Goal: Task Accomplishment & Management: Manage account settings

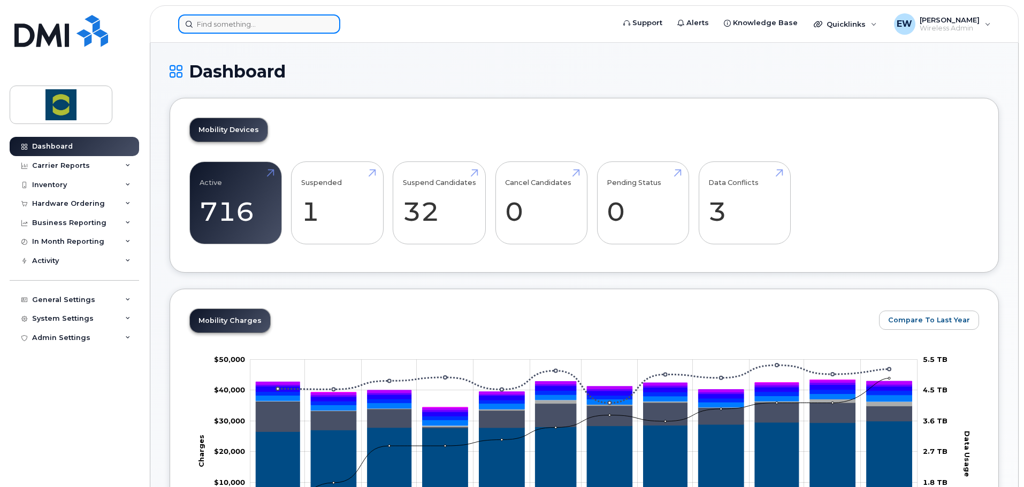
click at [250, 27] on input at bounding box center [259, 23] width 162 height 19
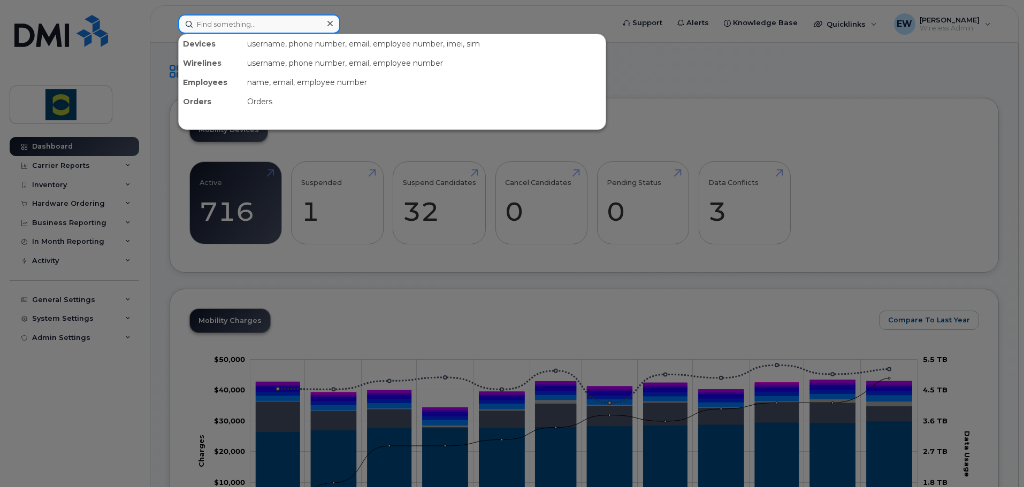
click at [256, 25] on input at bounding box center [259, 23] width 162 height 19
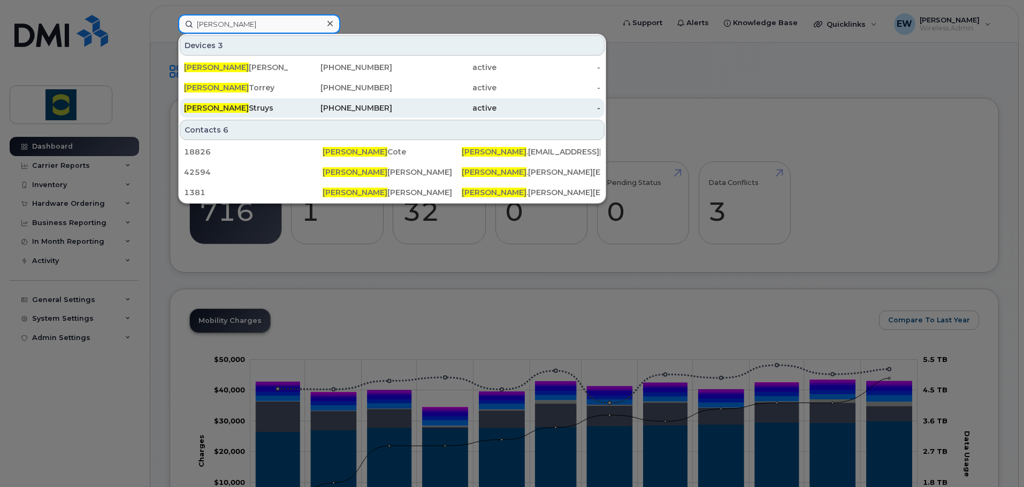
type input "stephanie"
click at [256, 110] on div "Stephanie Struys" at bounding box center [236, 108] width 104 height 11
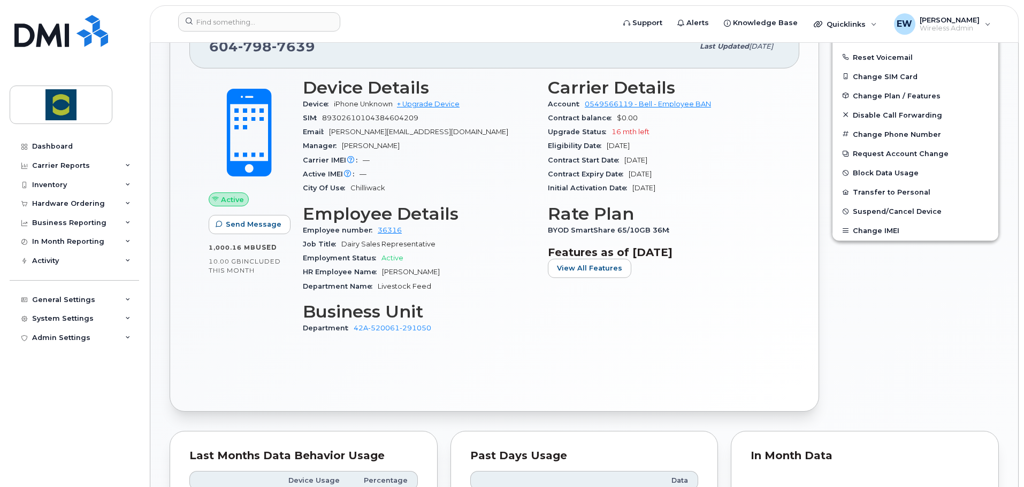
scroll to position [321, 0]
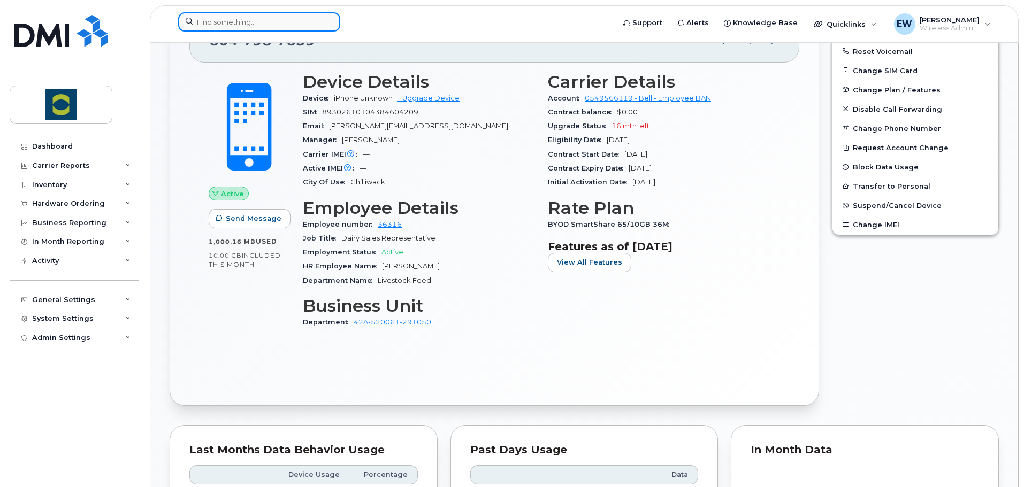
click at [220, 18] on input at bounding box center [259, 21] width 162 height 19
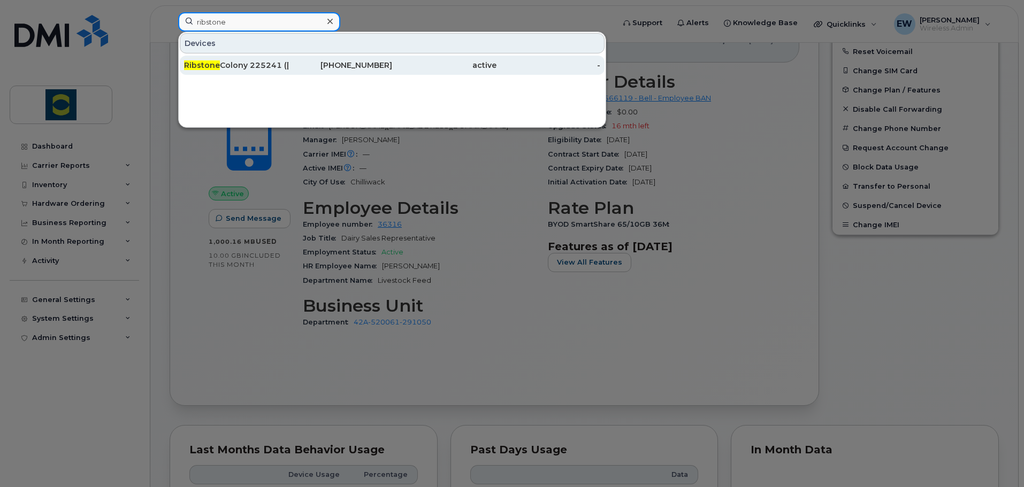
type input "ribstone"
click at [255, 61] on div "Ribstone Colony 225241 (Moses Gross)" at bounding box center [236, 65] width 104 height 11
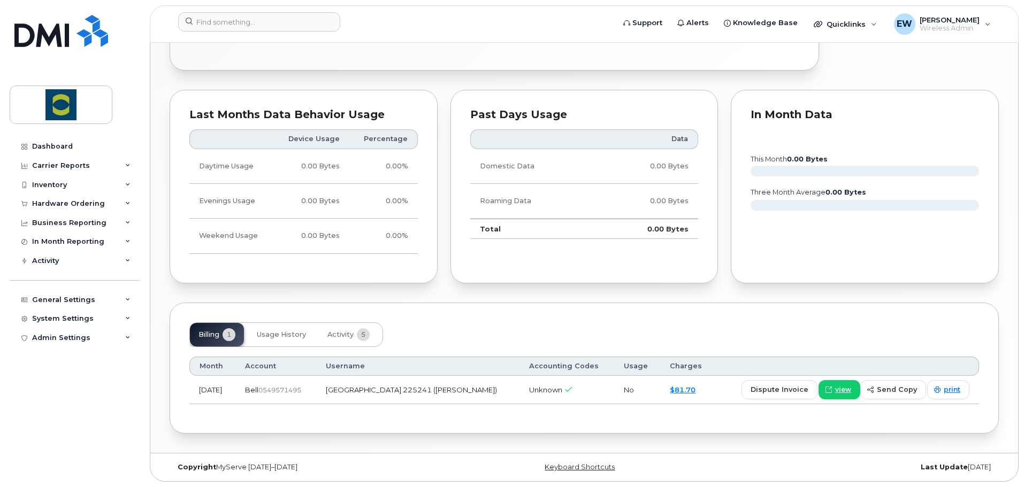
scroll to position [206, 0]
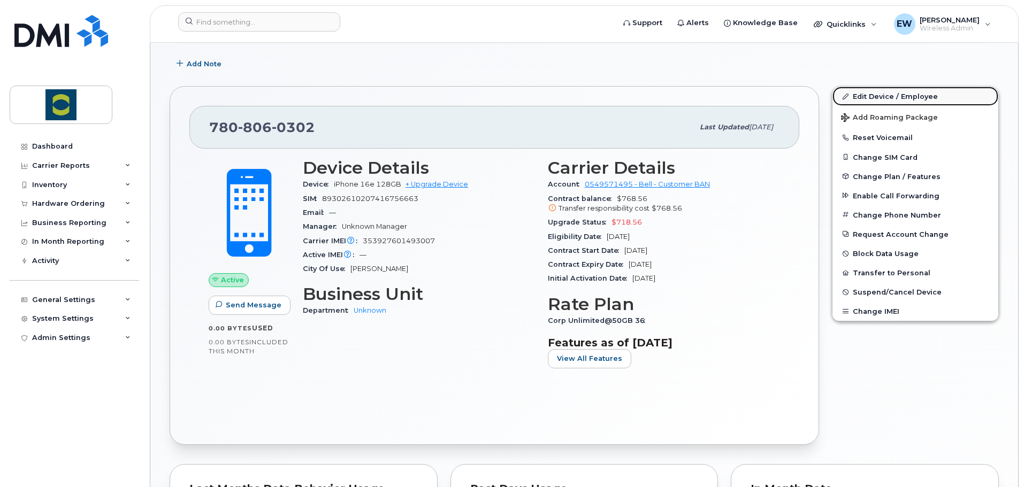
click at [869, 95] on link "Edit Device / Employee" at bounding box center [915, 96] width 166 height 19
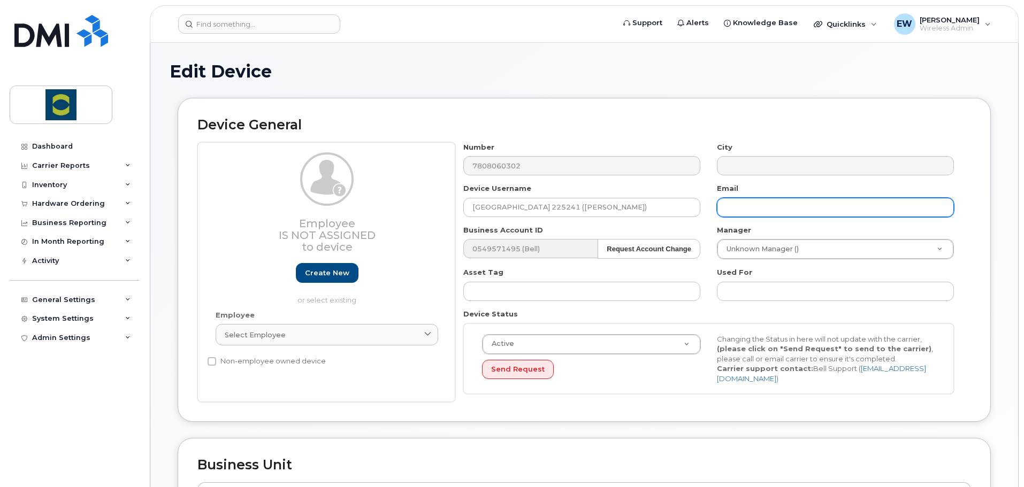
click at [786, 205] on input "text" at bounding box center [835, 207] width 237 height 19
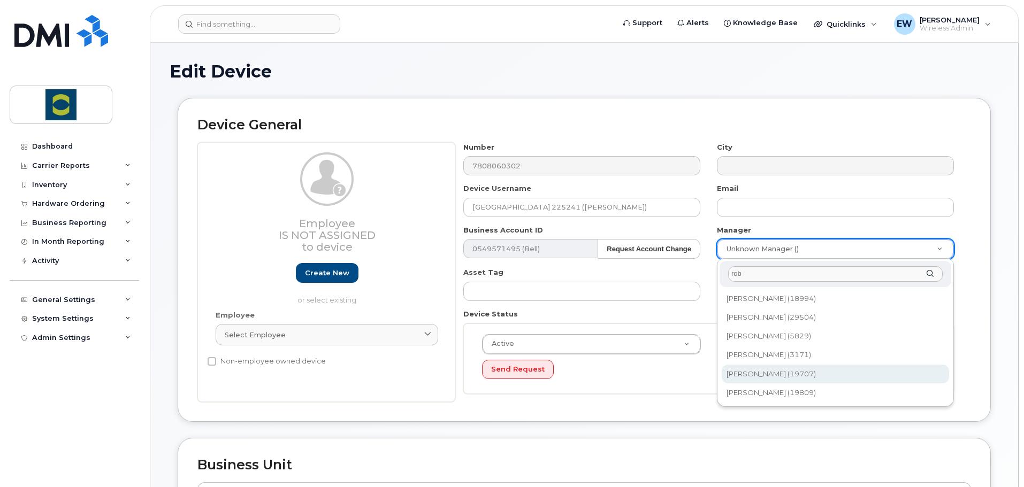
type input "rob"
type input "1985461"
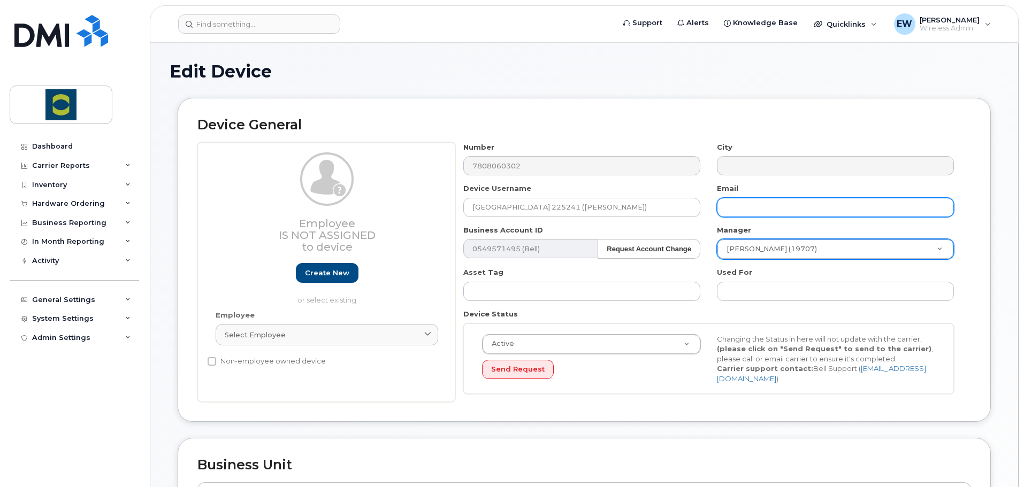
click at [765, 209] on input "text" at bounding box center [835, 207] width 237 height 19
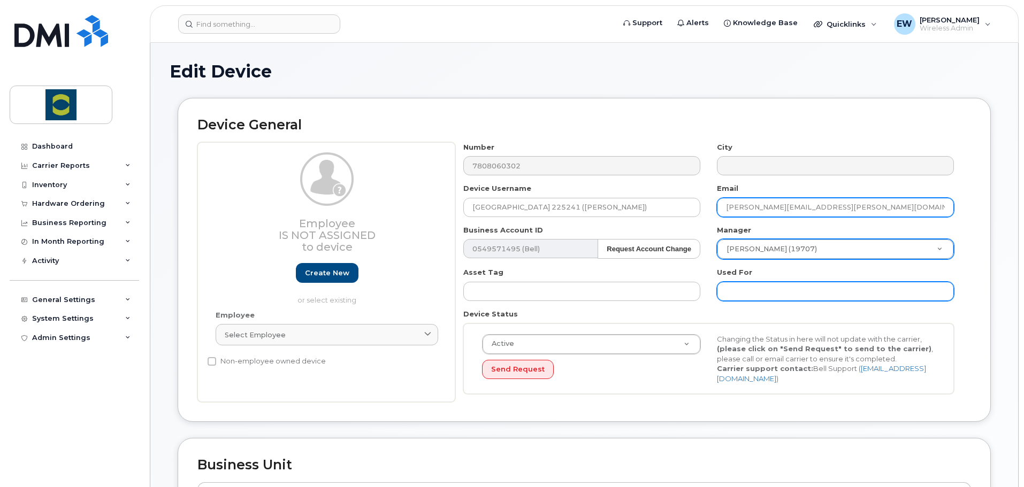
type input "robert.kassian@trouwnutrition.com"
click at [837, 284] on input "text" at bounding box center [835, 291] width 237 height 19
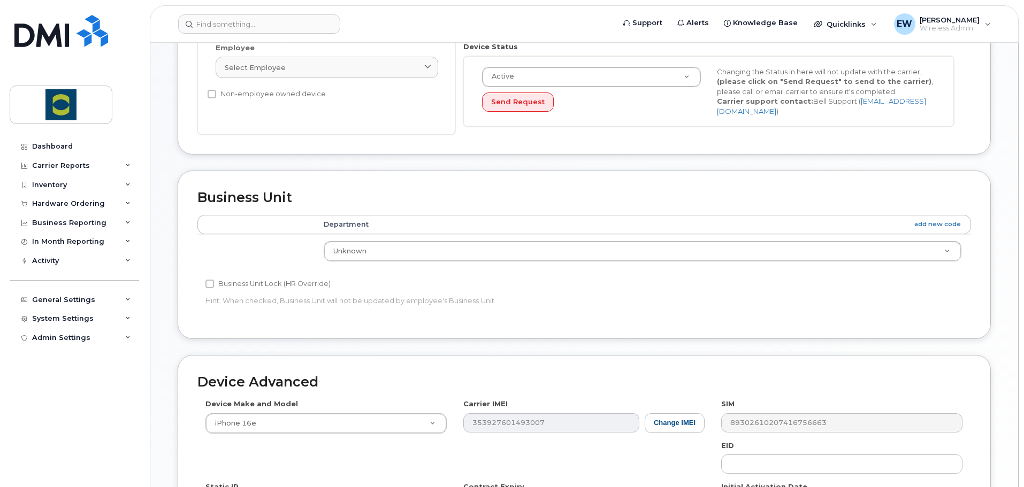
scroll to position [374, 0]
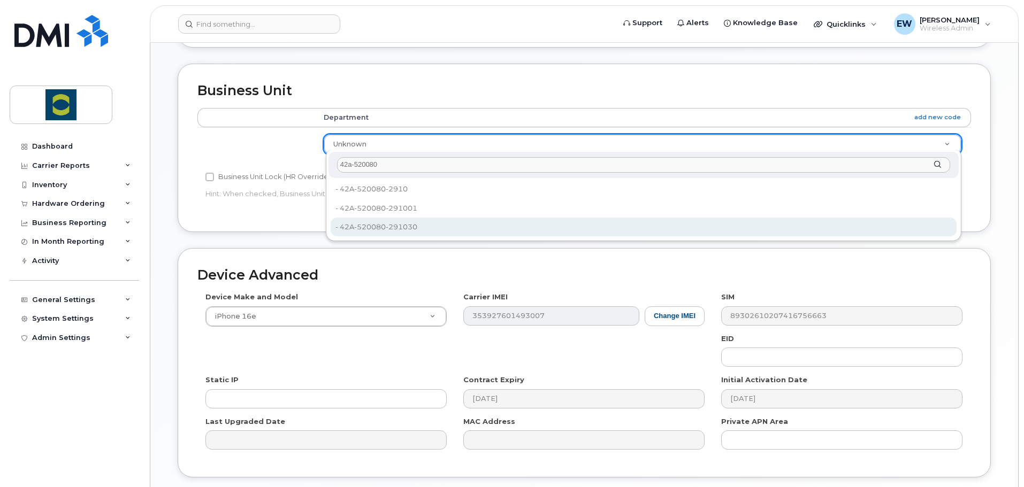
type input "42a-520080"
type input "24380175"
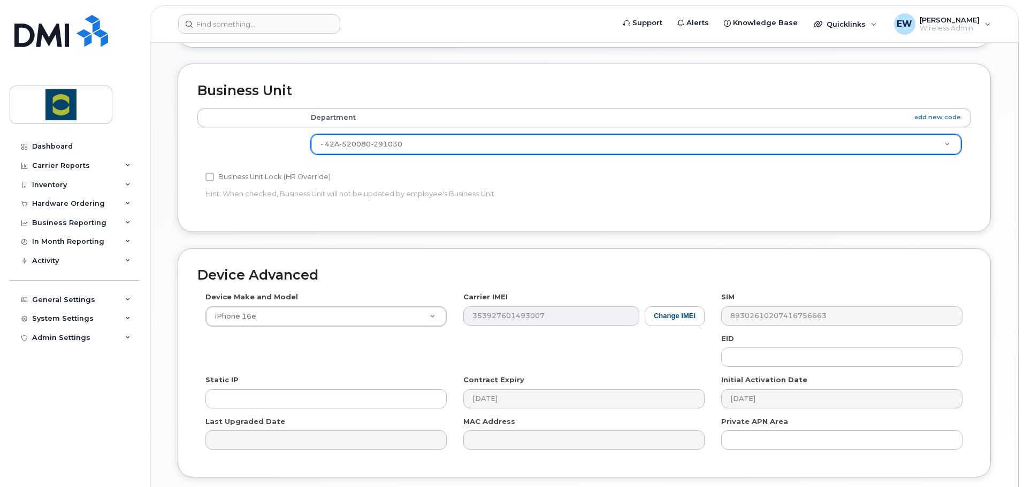
click at [388, 274] on h2 "Device Advanced" at bounding box center [583, 275] width 773 height 15
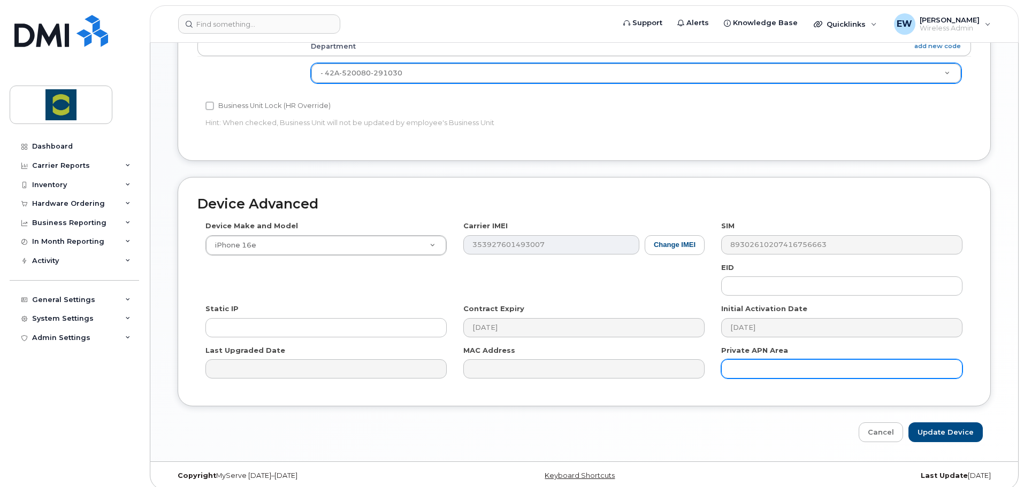
scroll to position [450, 0]
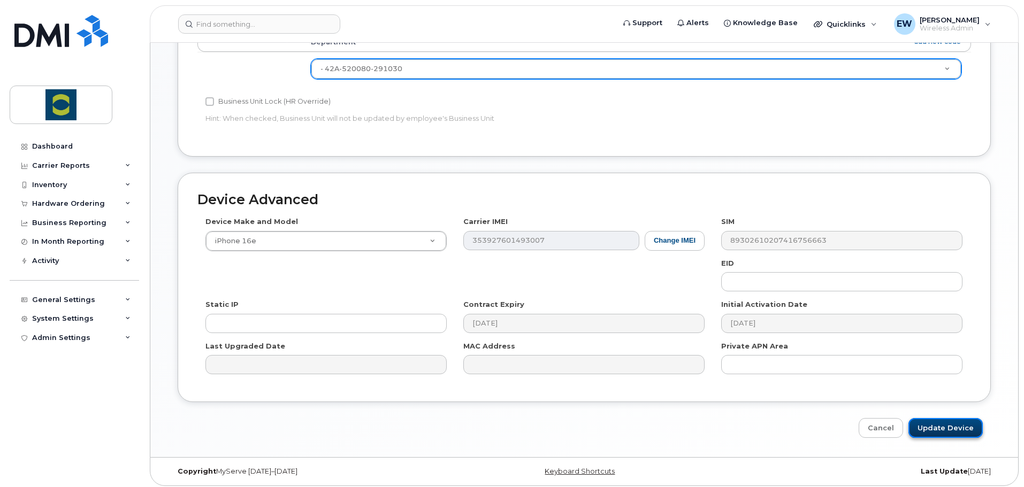
click at [966, 428] on input "Update Device" at bounding box center [945, 428] width 74 height 20
type input "Saving..."
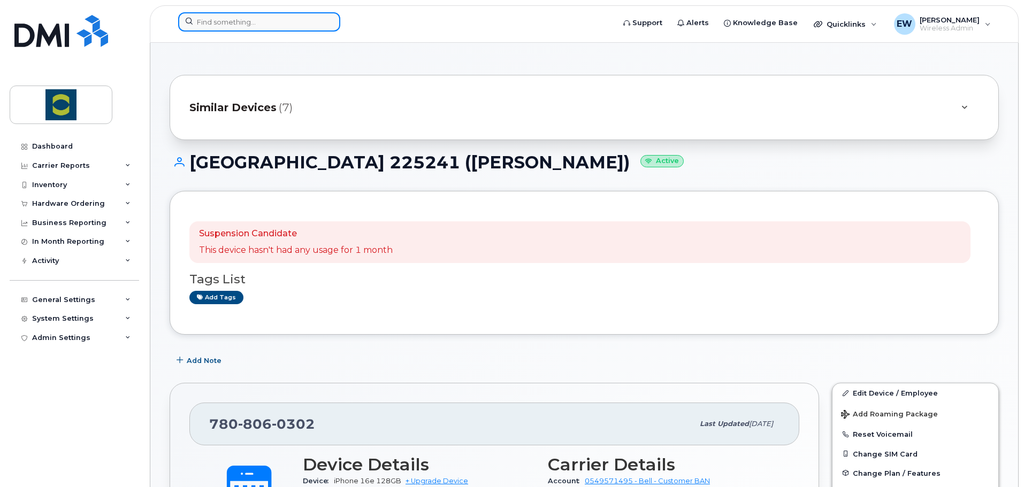
click at [237, 30] on input at bounding box center [259, 21] width 162 height 19
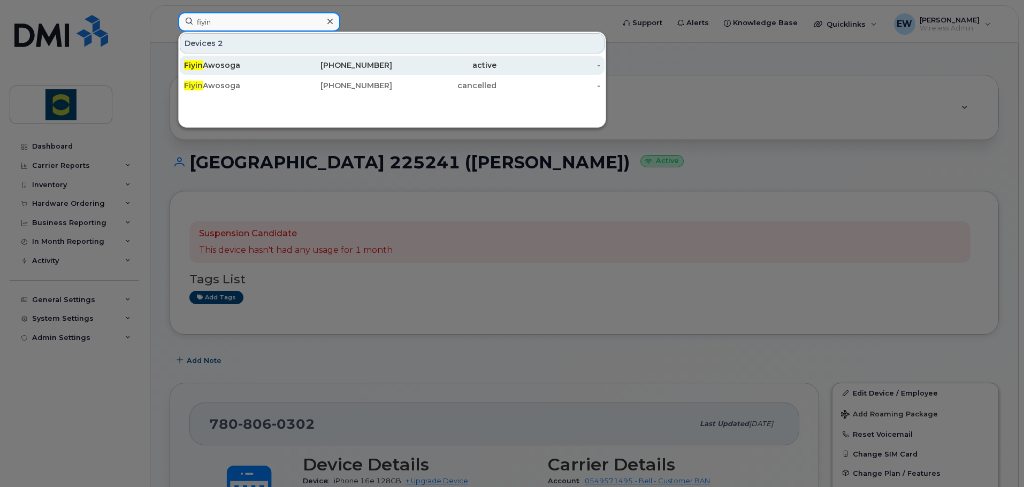
type input "fiyin"
click at [243, 67] on div "Fiyin Awosoga" at bounding box center [236, 65] width 104 height 11
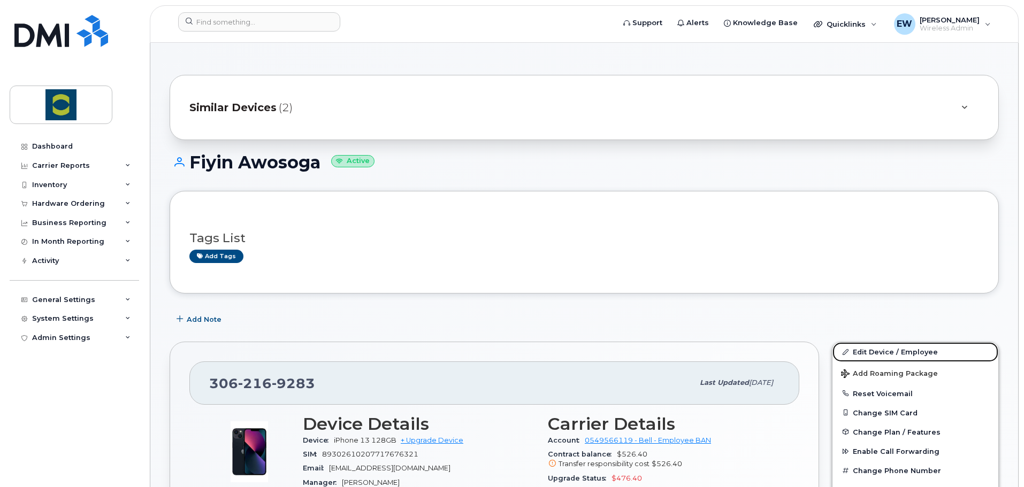
drag, startPoint x: 883, startPoint y: 354, endPoint x: 571, endPoint y: 457, distance: 329.0
click at [883, 354] on link "Edit Device / Employee" at bounding box center [915, 351] width 166 height 19
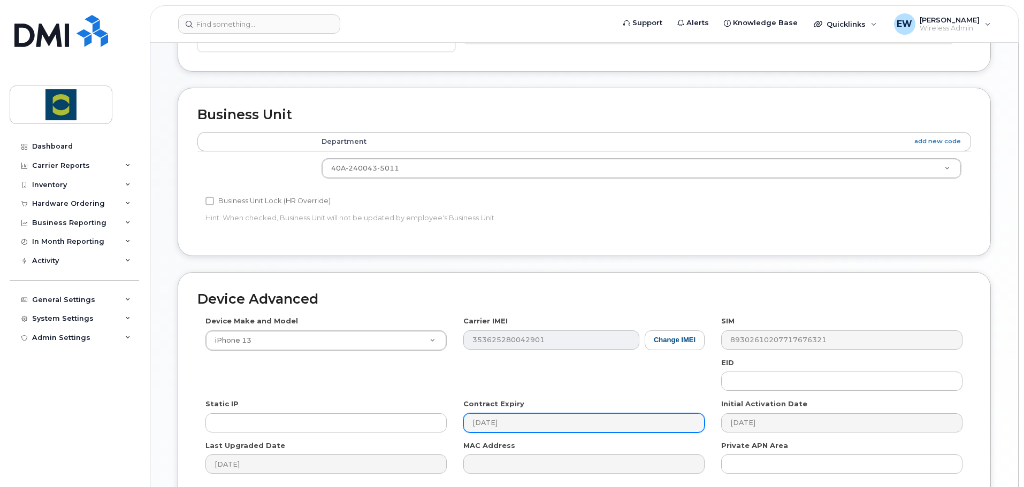
scroll to position [374, 0]
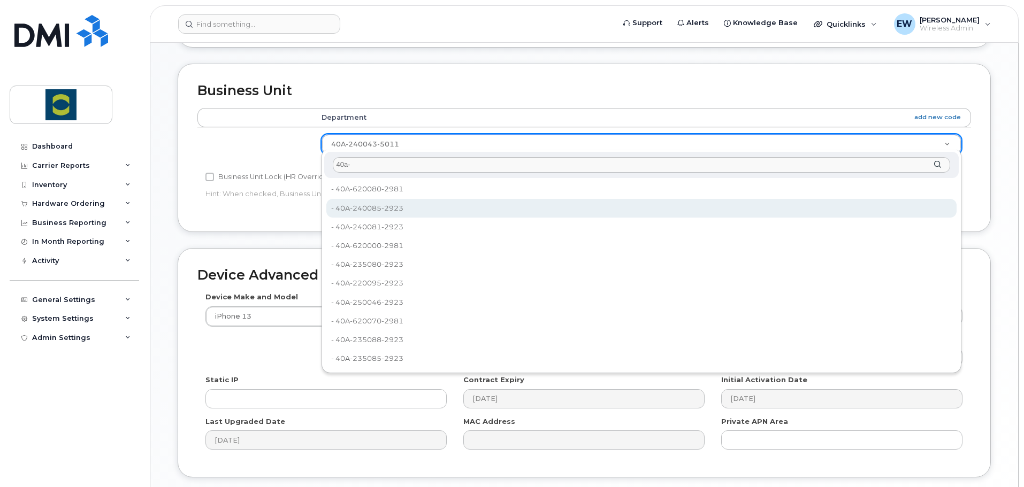
click at [376, 160] on input "40a-" at bounding box center [641, 165] width 617 height 16
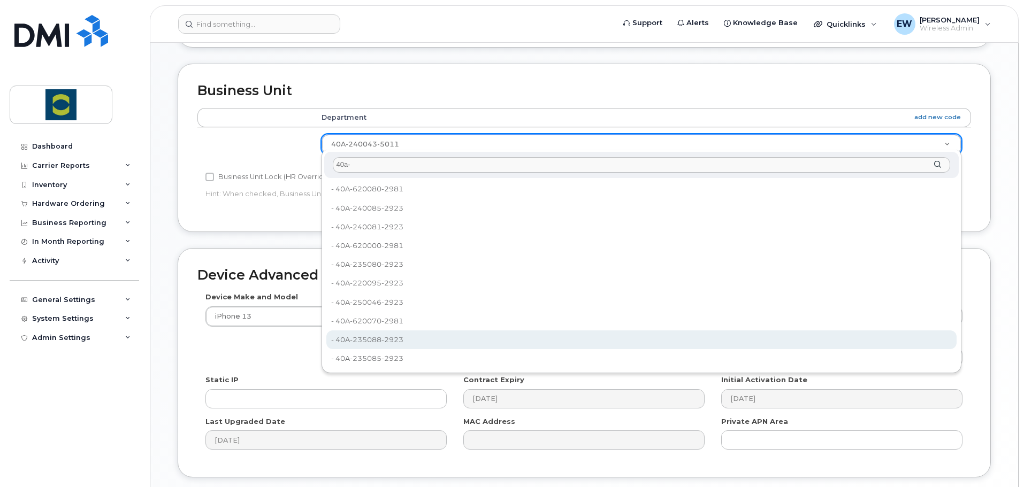
type input "40a-"
type input "24380209"
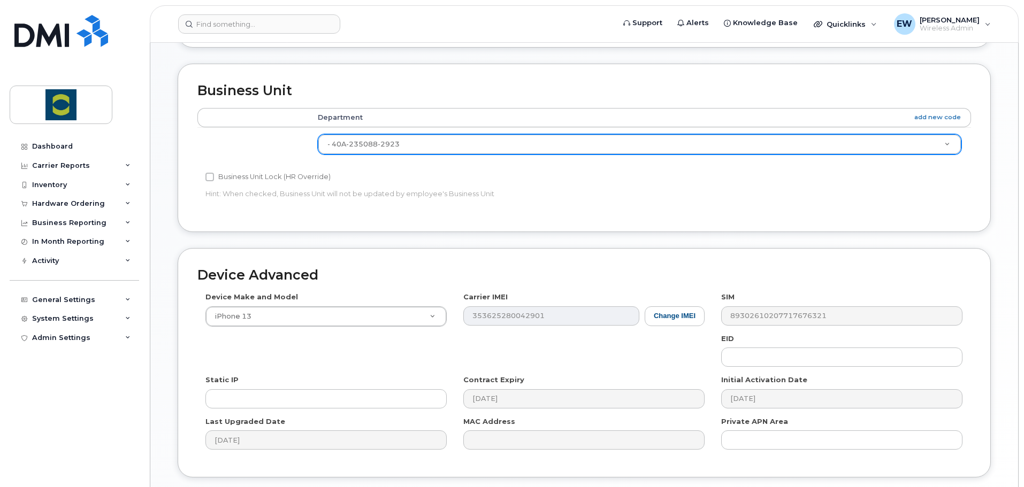
click at [688, 199] on div "Business Unit Lock (HR Override) Hint: When checked, Business Unit will not be …" at bounding box center [455, 188] width 516 height 34
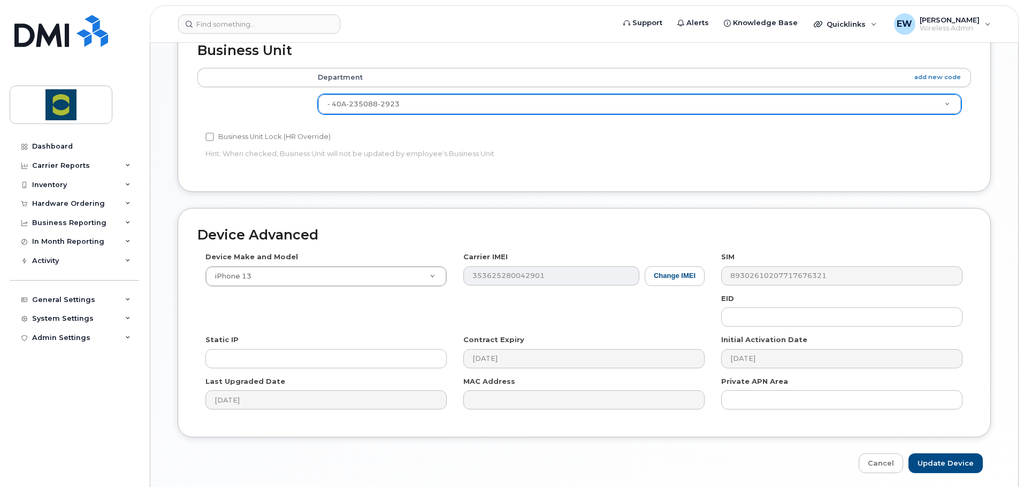
scroll to position [450, 0]
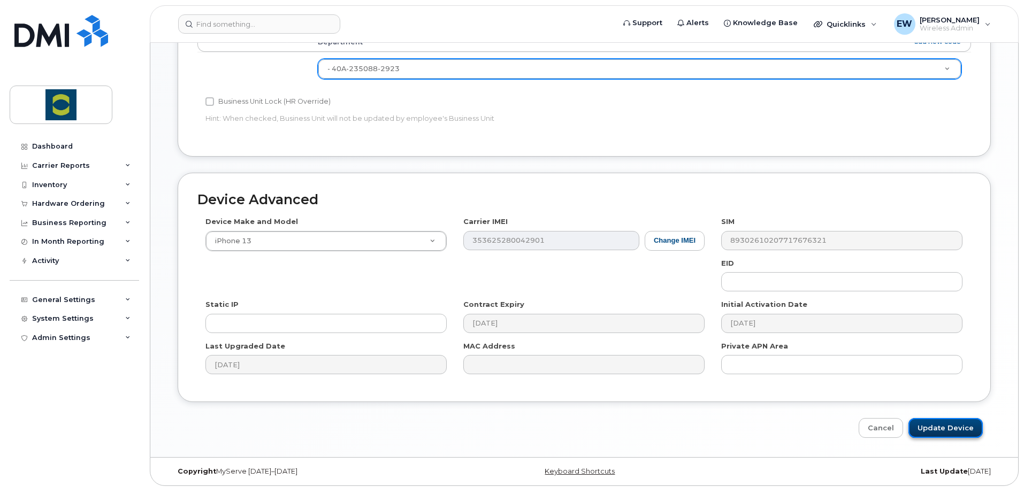
click at [924, 420] on input "Update Device" at bounding box center [945, 428] width 74 height 20
type input "Saving..."
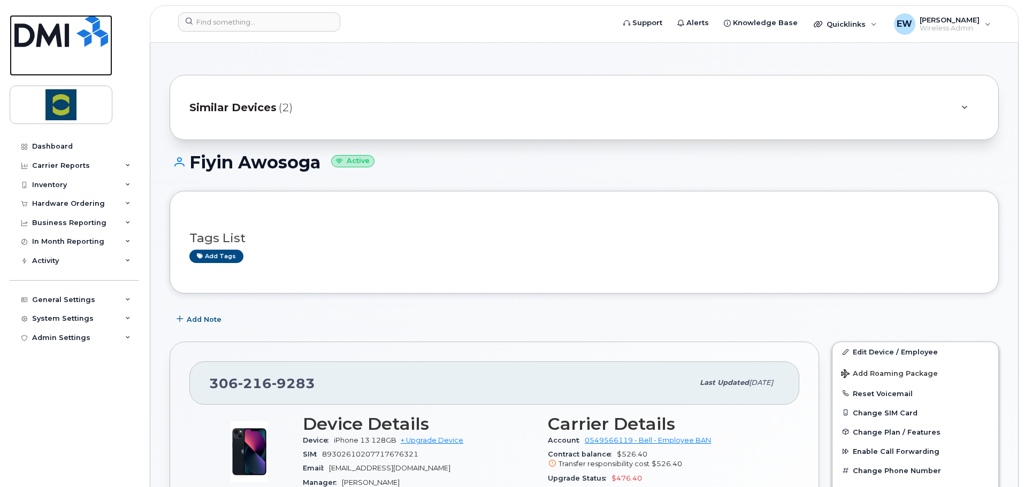
drag, startPoint x: 62, startPoint y: 38, endPoint x: 20, endPoint y: 64, distance: 49.3
click at [62, 38] on img at bounding box center [61, 31] width 94 height 32
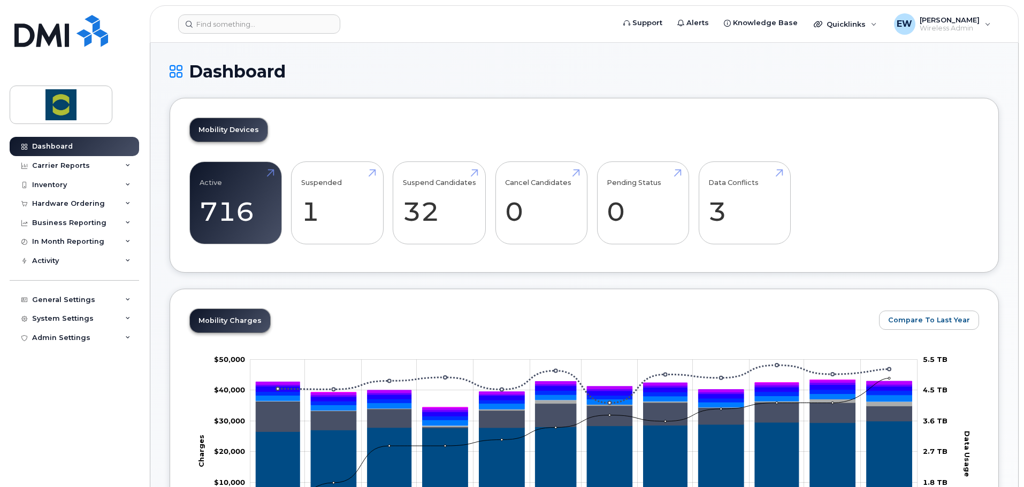
click at [263, 266] on div "Mobility Devices Active 716 Suspended 1 Suspend Candidates 32 Cancel Candidates…" at bounding box center [584, 185] width 829 height 175
